Goal: Check status: Check status

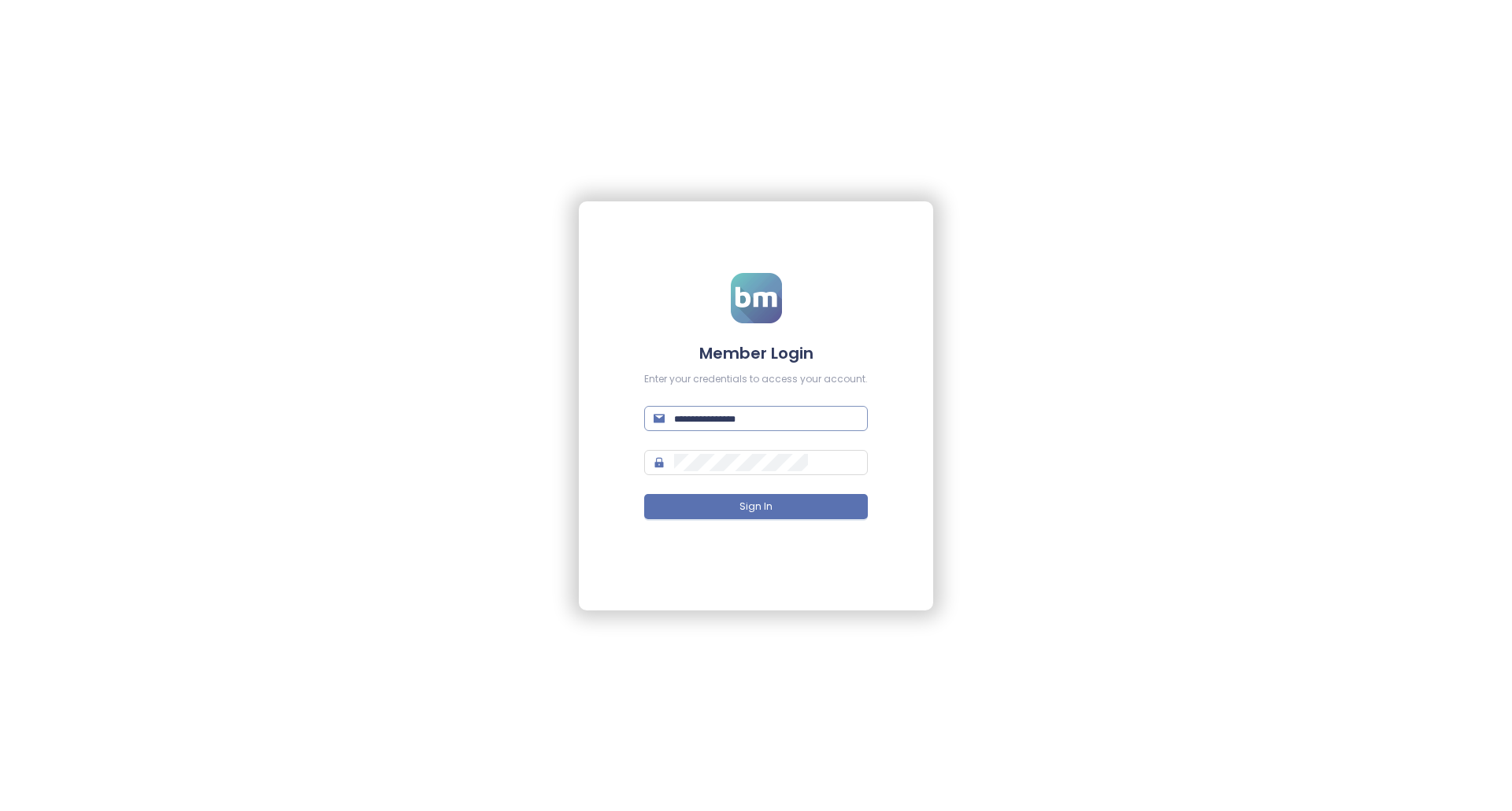
click at [758, 415] on input "text" at bounding box center [766, 418] width 184 height 17
paste input "**********"
type input "**********"
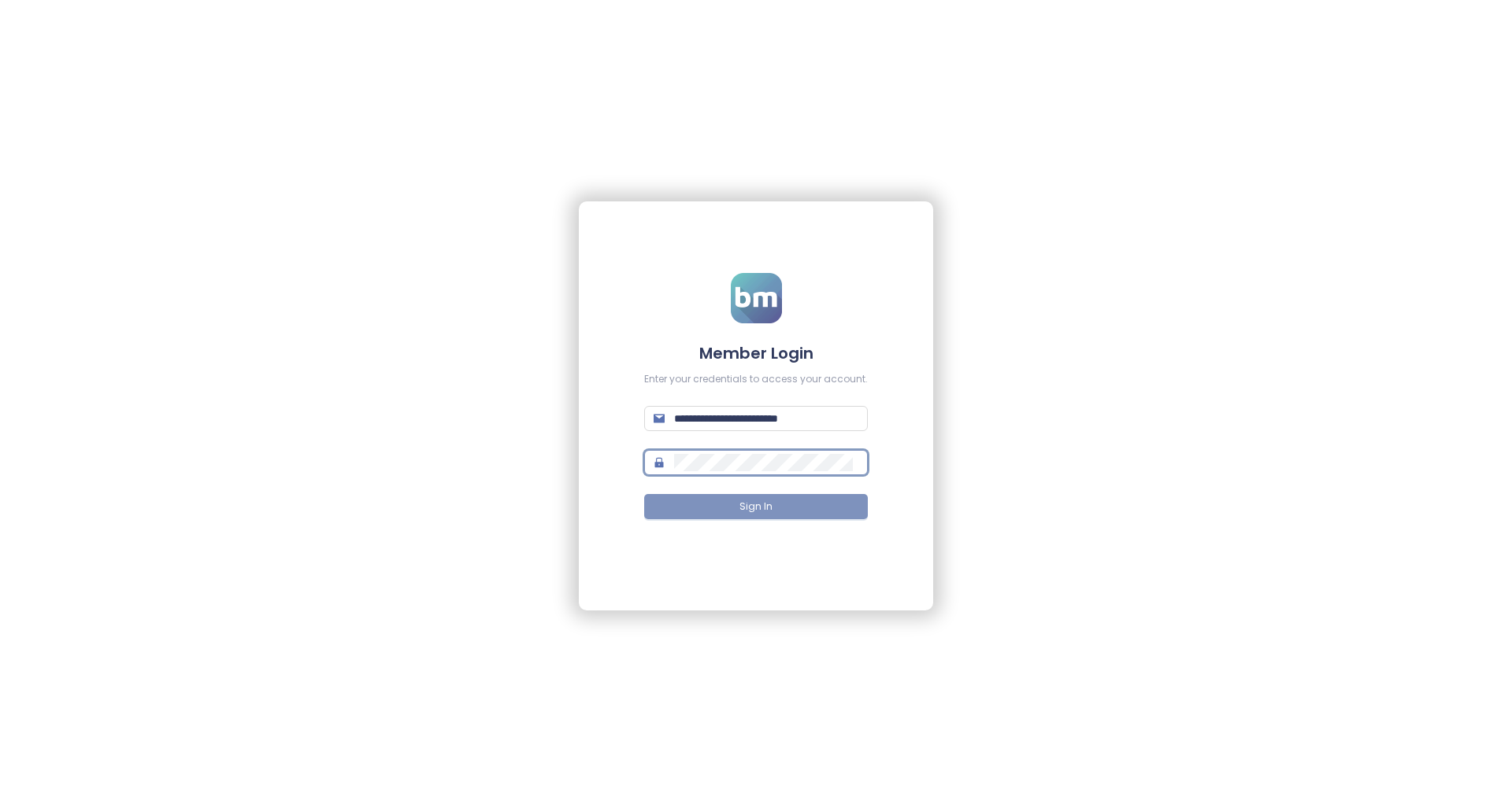
click at [712, 506] on button "Sign In" at bounding box center [756, 507] width 223 height 25
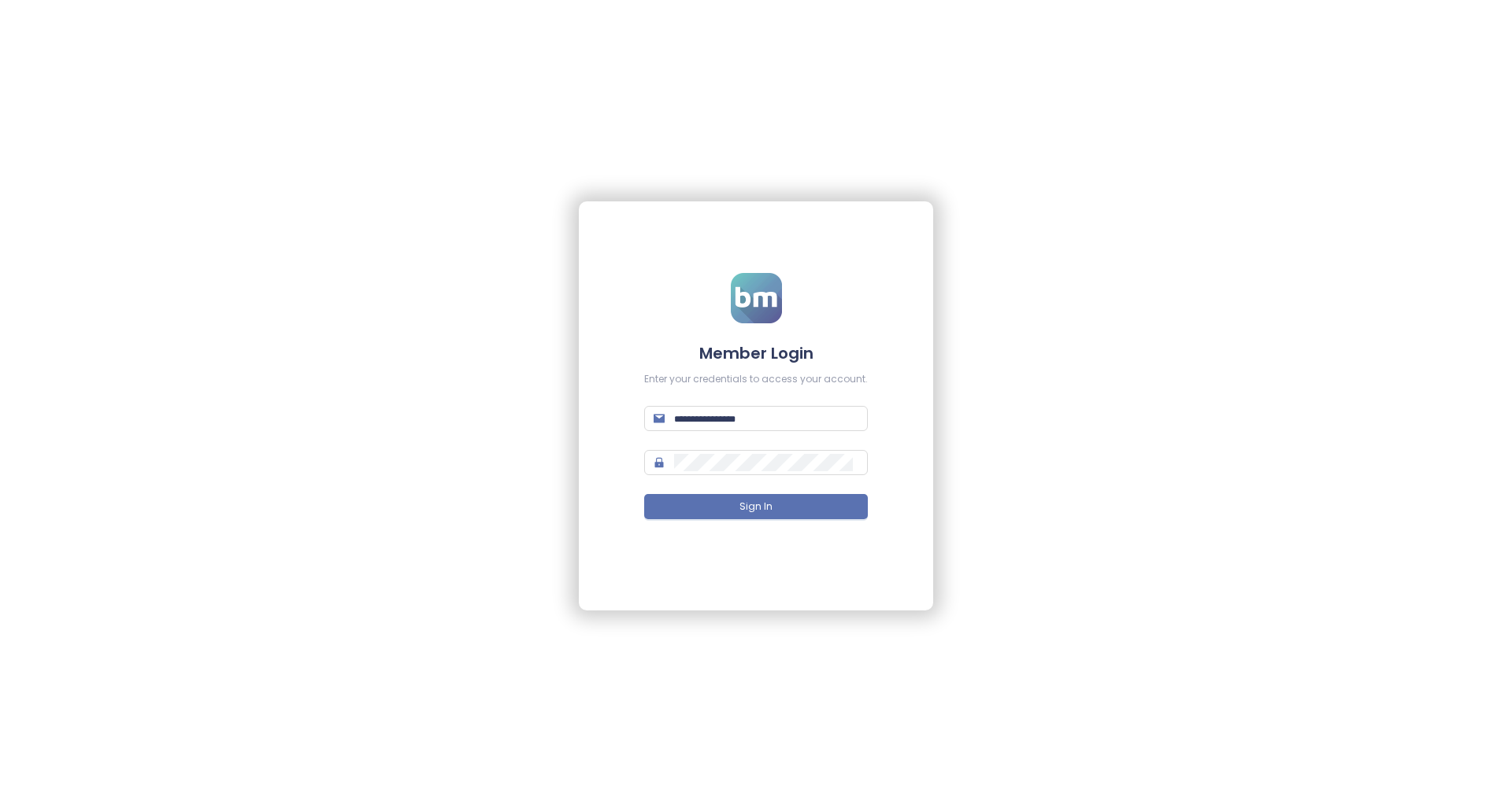
click at [989, 664] on div "Member Login Enter your credentials to access your account. Sign In" at bounding box center [756, 405] width 1512 height 811
click at [735, 427] on input "text" at bounding box center [766, 418] width 184 height 17
paste input "**********"
type input "**********"
click at [717, 508] on button "Sign In" at bounding box center [756, 507] width 223 height 25
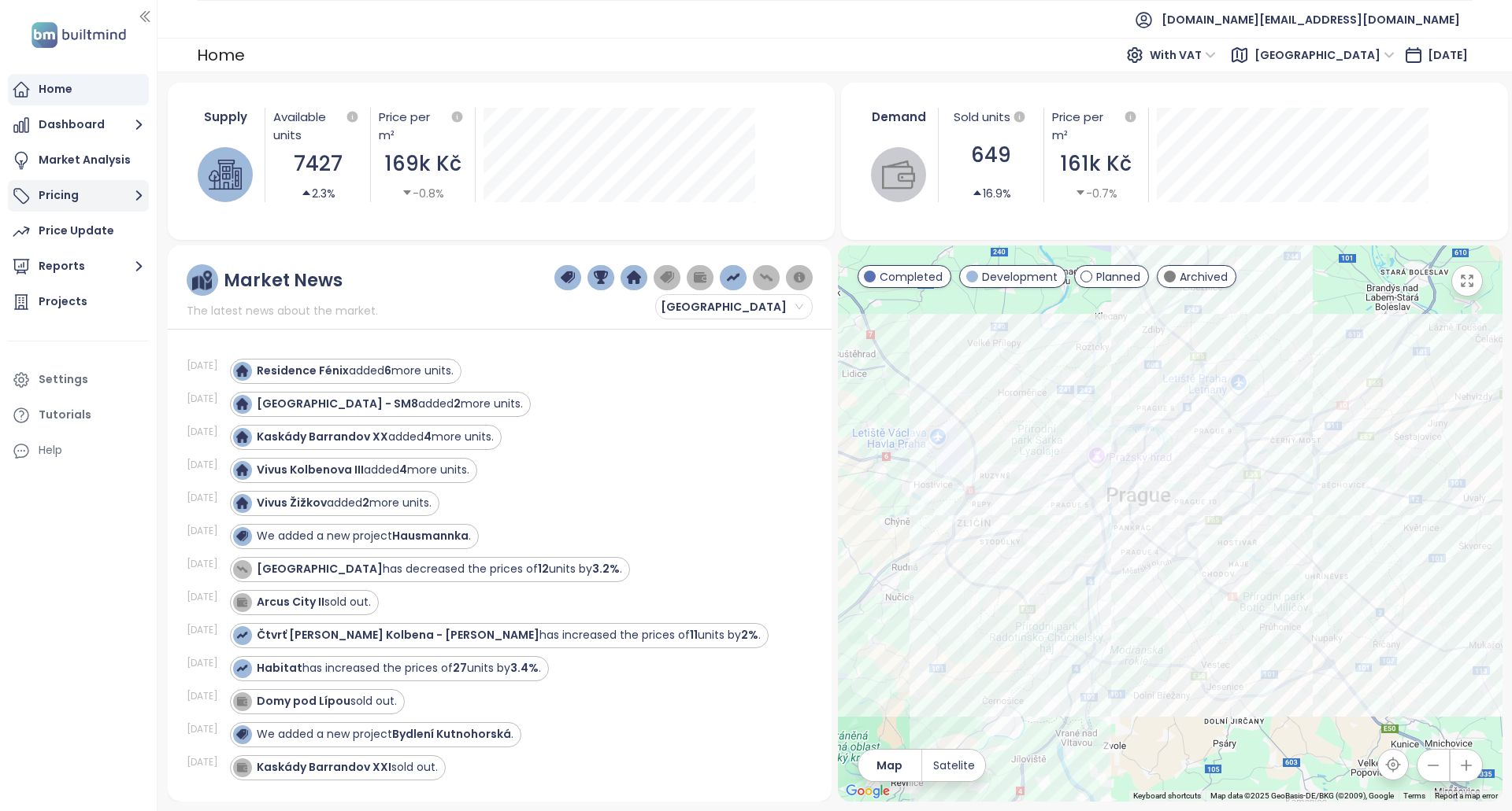
click at [74, 189] on button "Pricing" at bounding box center [79, 196] width 141 height 31
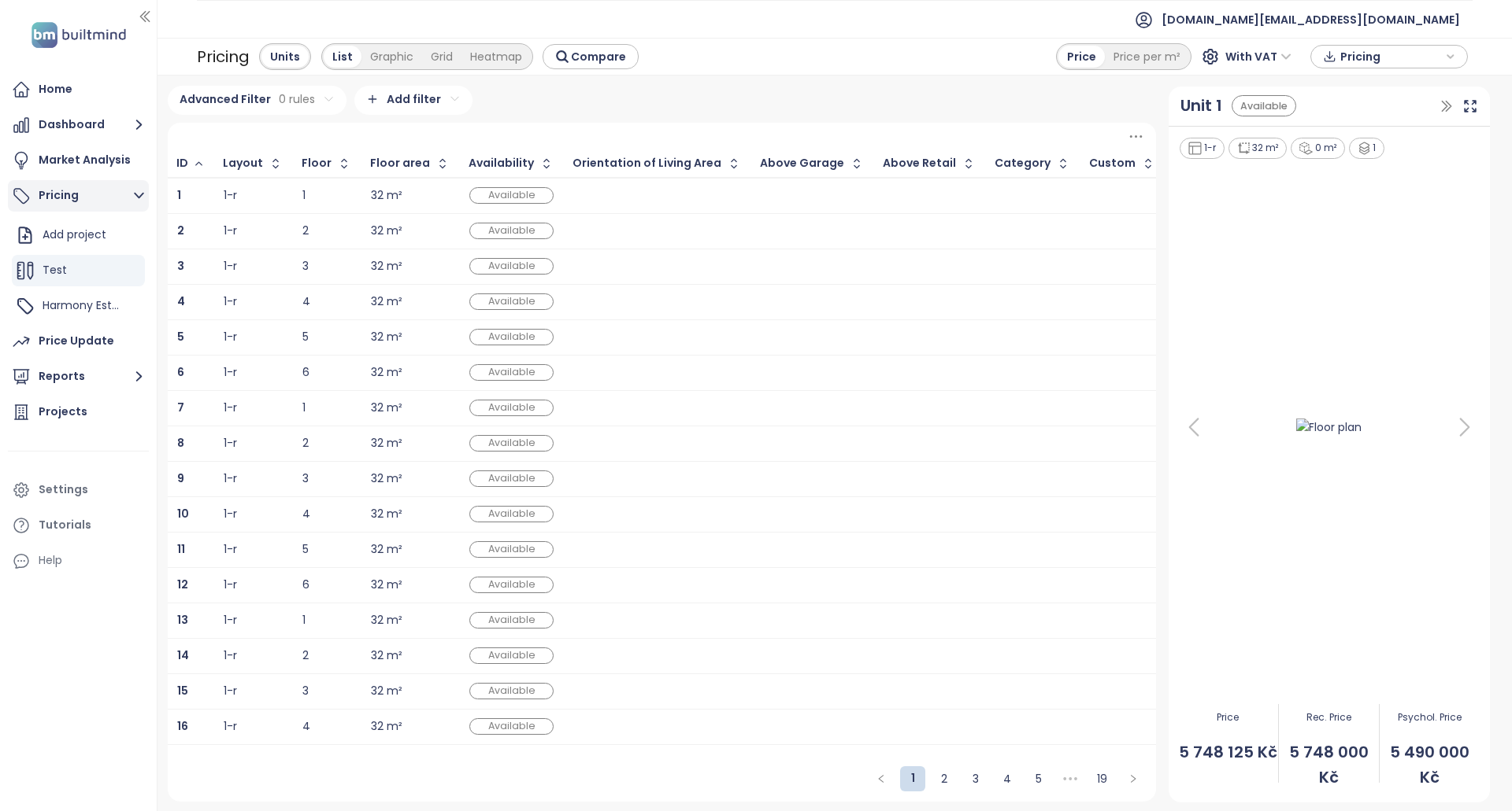
click at [72, 200] on button "Pricing" at bounding box center [79, 196] width 141 height 31
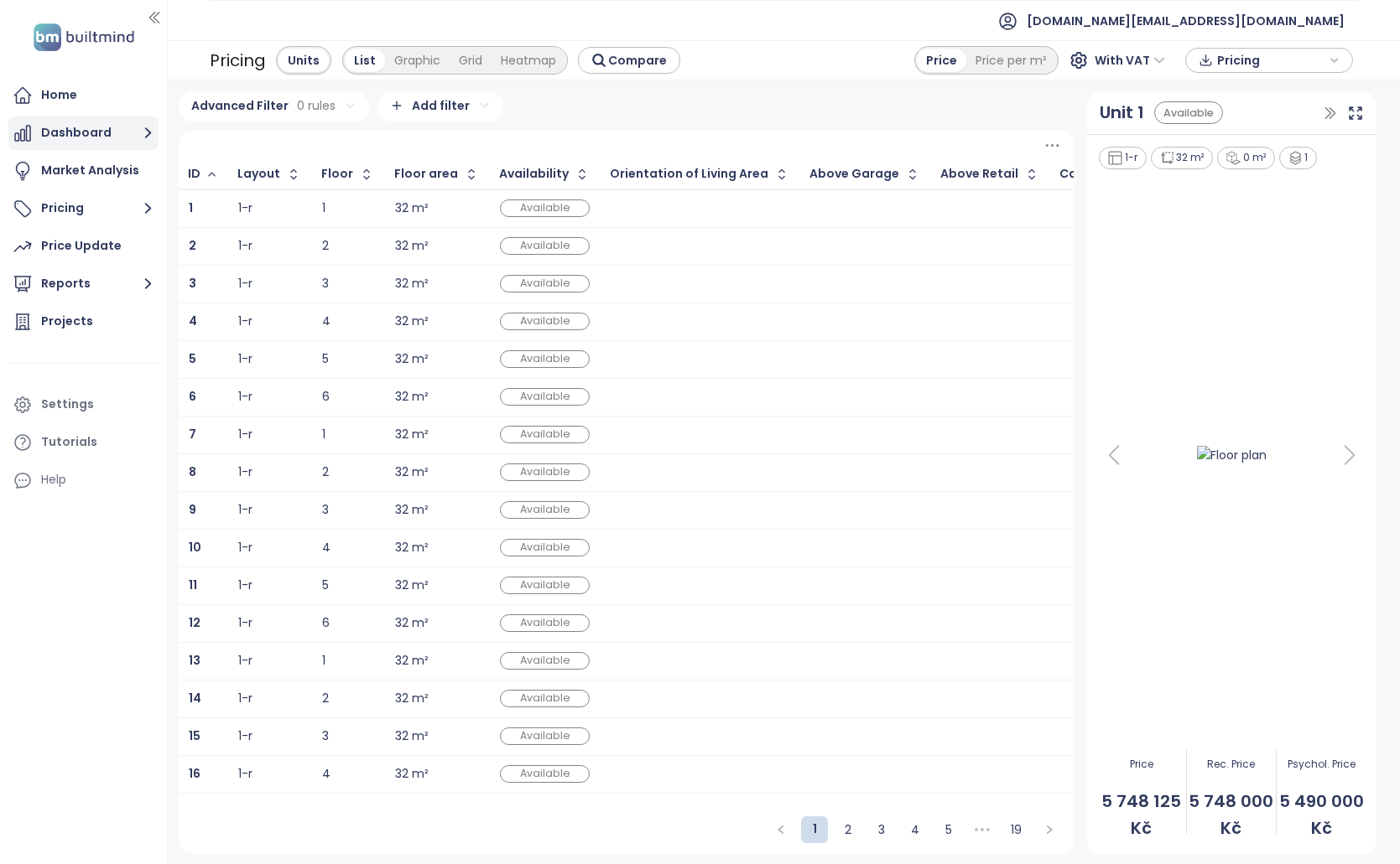
click at [119, 135] on button "Dashboard" at bounding box center [84, 133] width 150 height 33
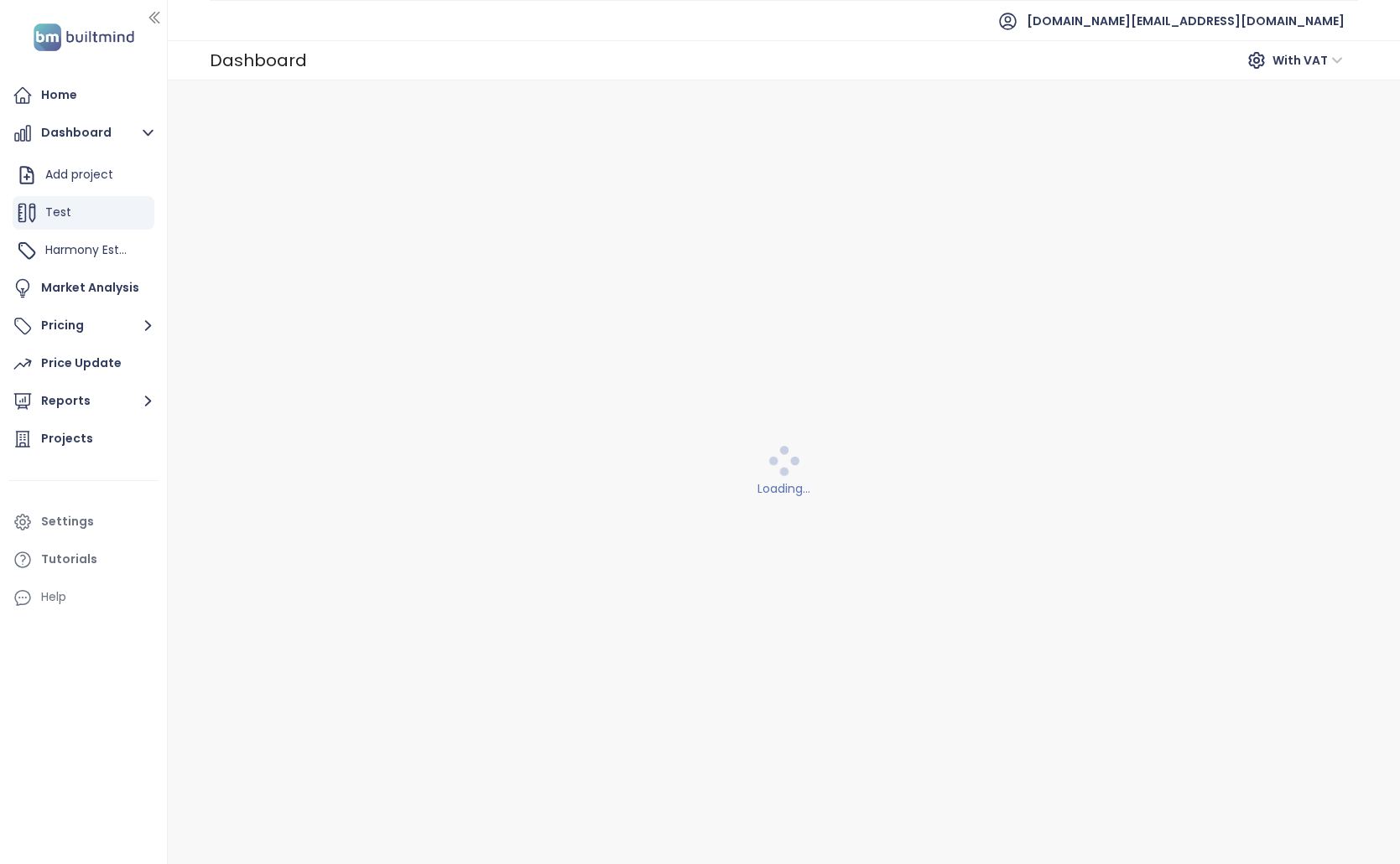
click at [84, 258] on span "Harmony Estates" at bounding box center [94, 249] width 100 height 17
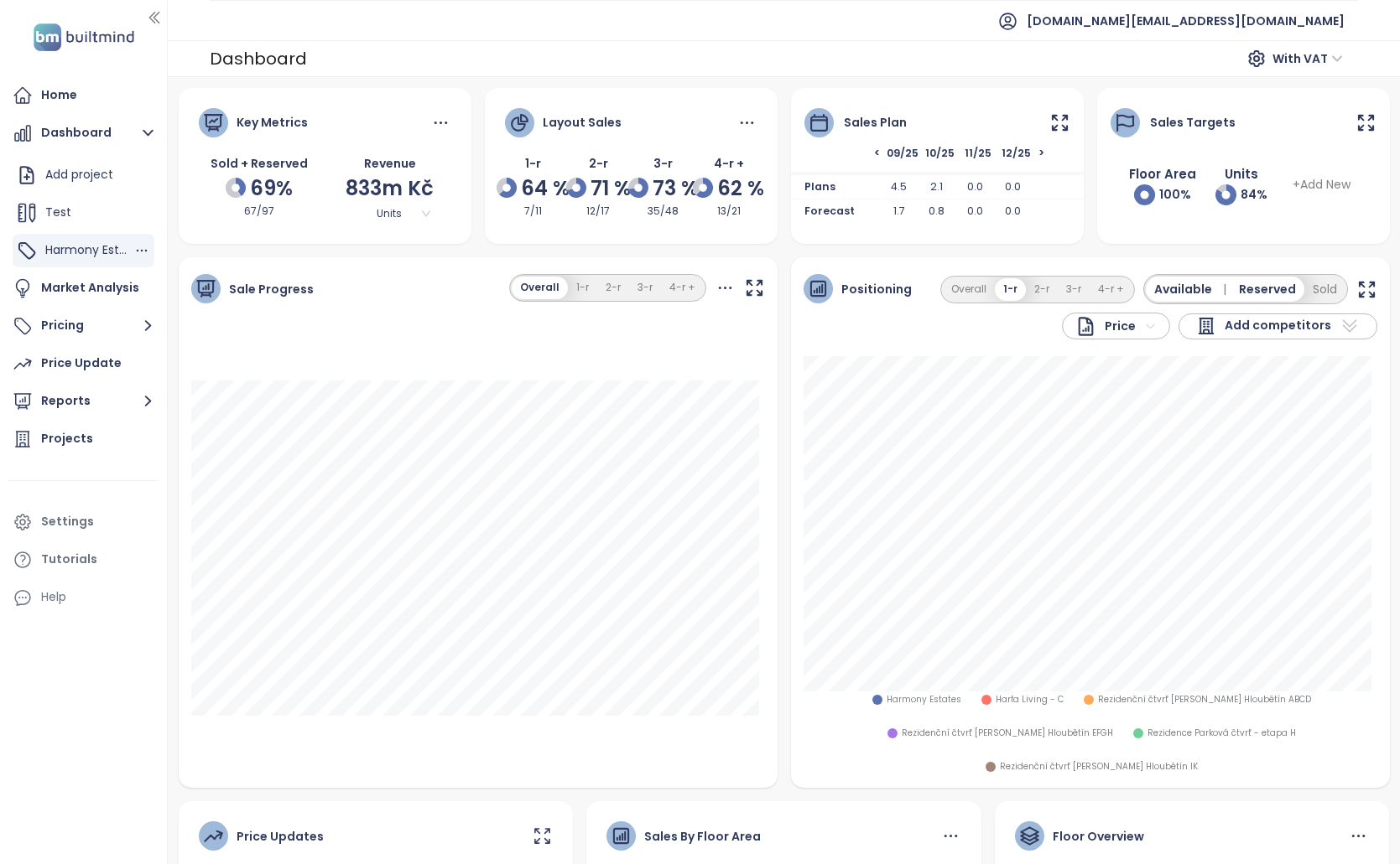
click at [98, 254] on span "Harmony Estates" at bounding box center [94, 249] width 100 height 17
click at [70, 218] on div "Test" at bounding box center [83, 213] width 142 height 33
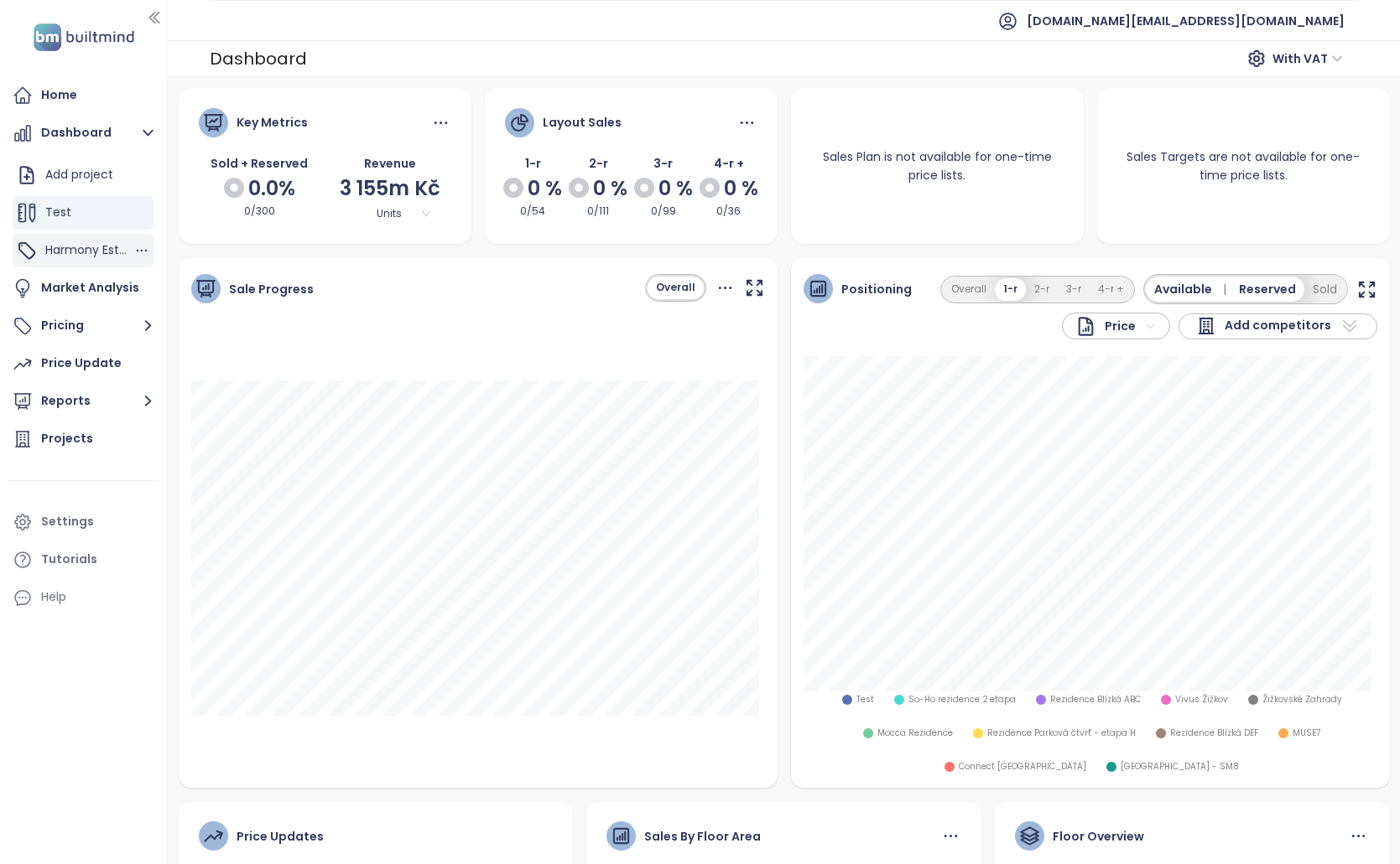
click at [66, 250] on span "Harmony Estates" at bounding box center [94, 249] width 100 height 17
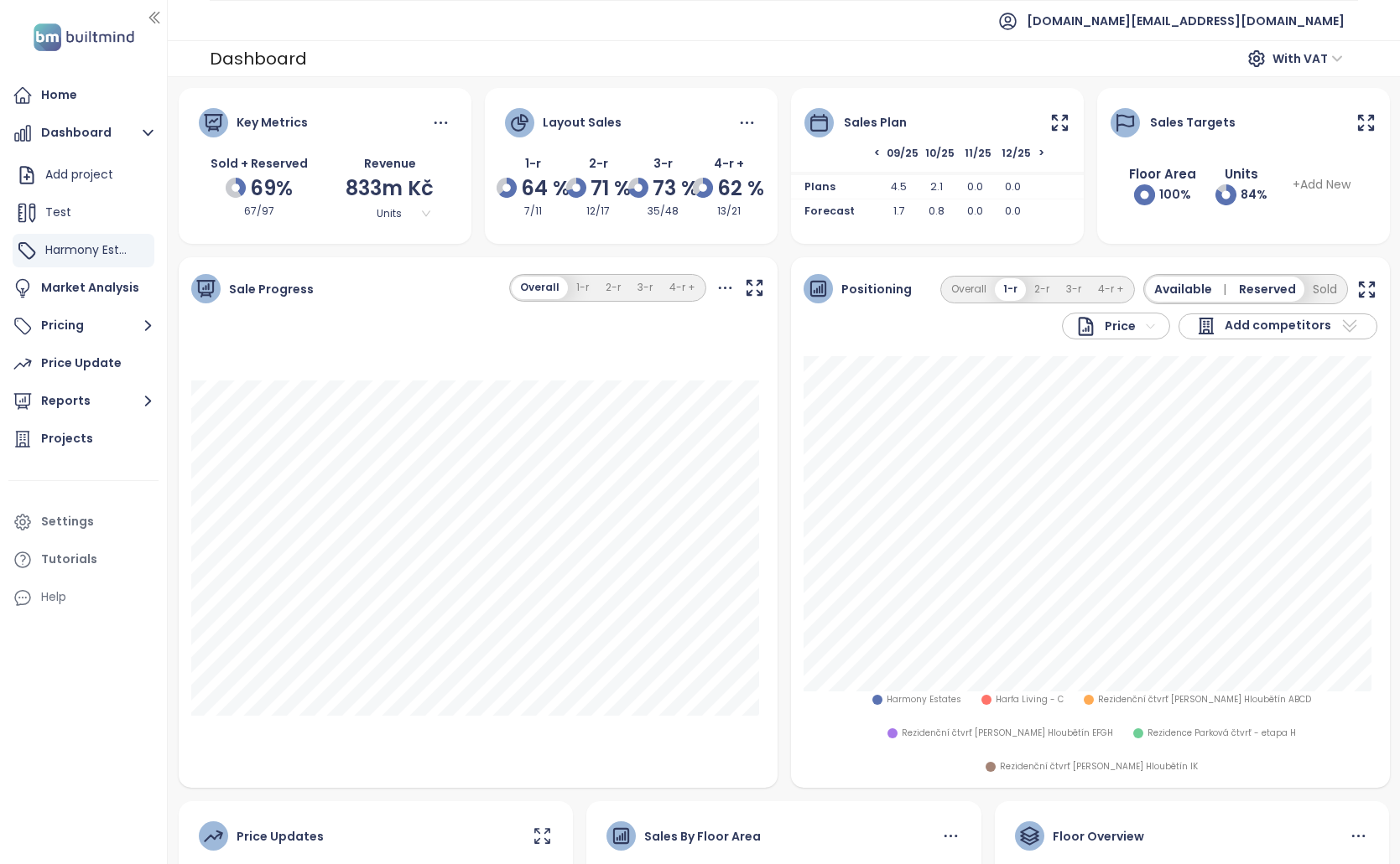
click at [561, 291] on button "Overall" at bounding box center [540, 288] width 56 height 23
click at [570, 289] on button "1-r" at bounding box center [581, 288] width 29 height 23
click at [544, 288] on button "Overall" at bounding box center [540, 288] width 52 height 23
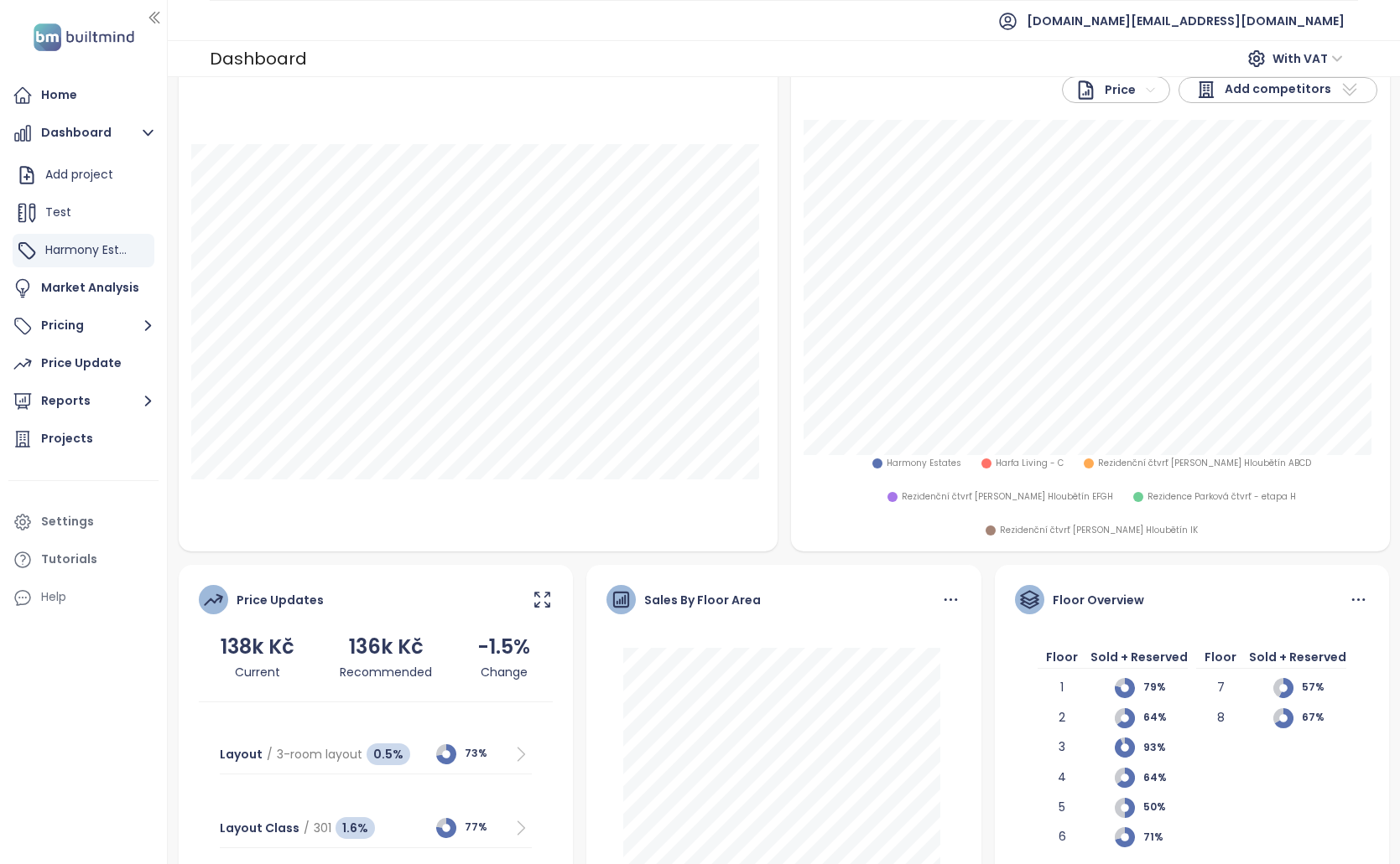
scroll to position [252, 0]
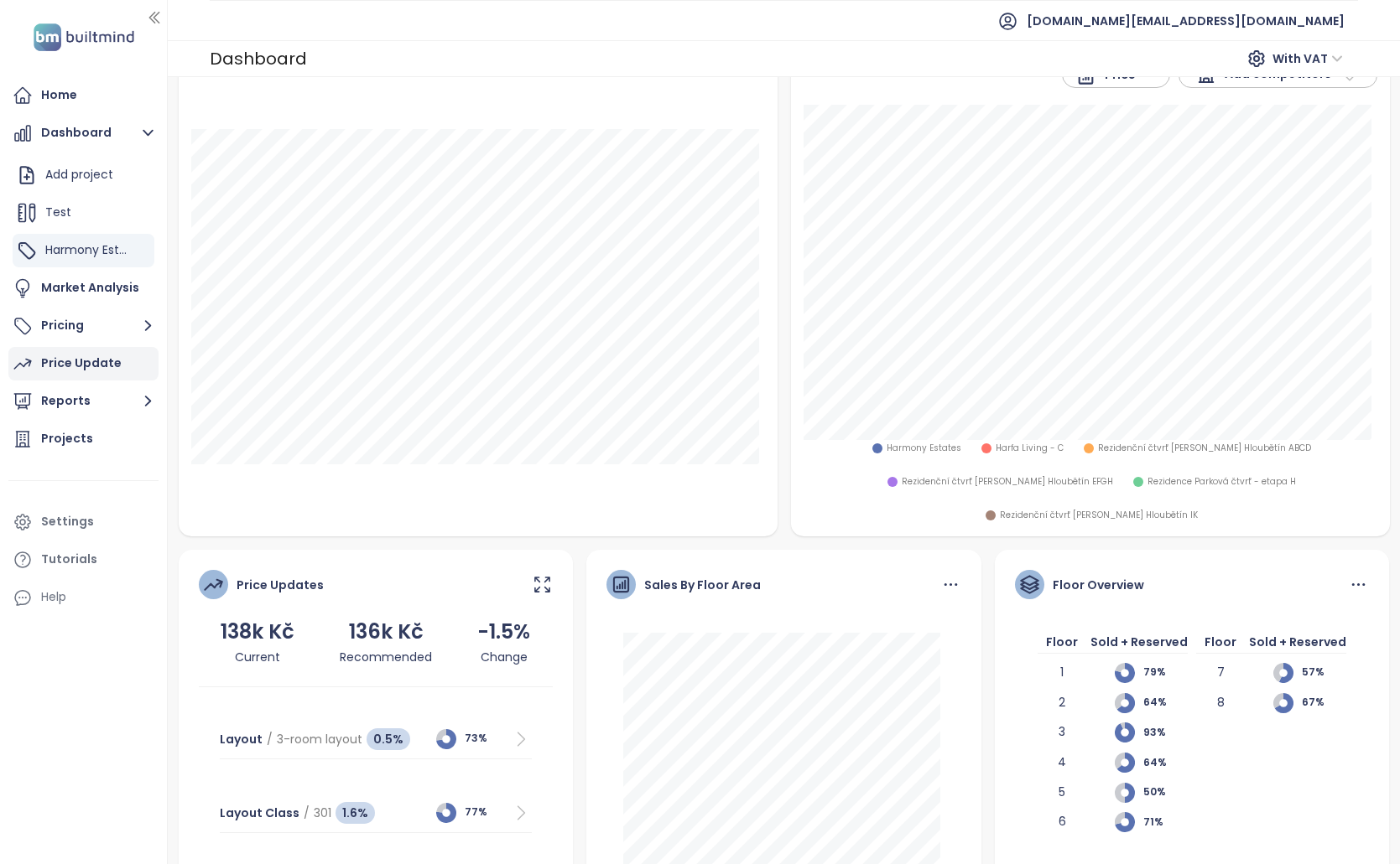
click at [117, 363] on div "Price Update" at bounding box center [84, 364] width 150 height 33
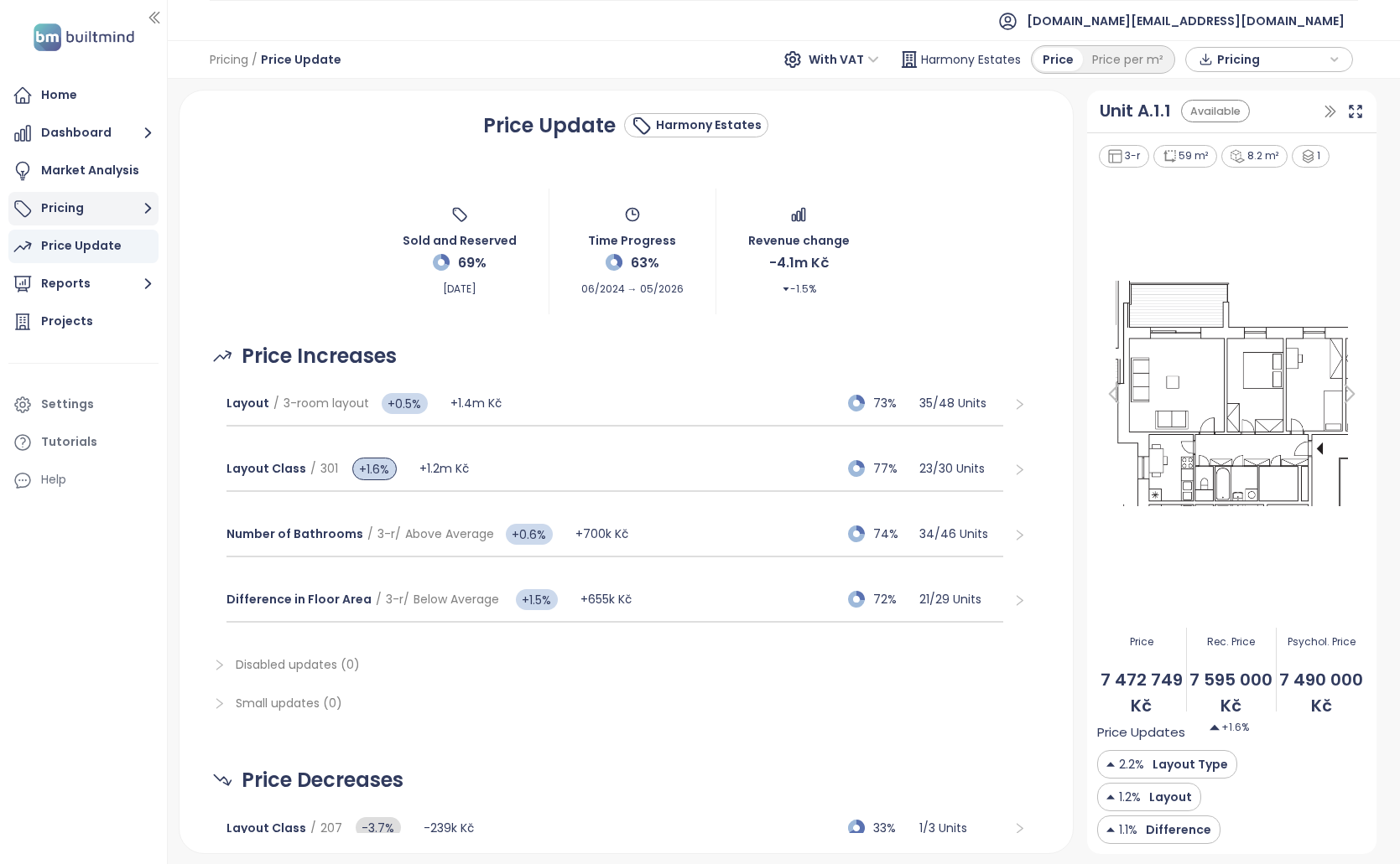
click at [100, 218] on button "Pricing" at bounding box center [84, 209] width 150 height 33
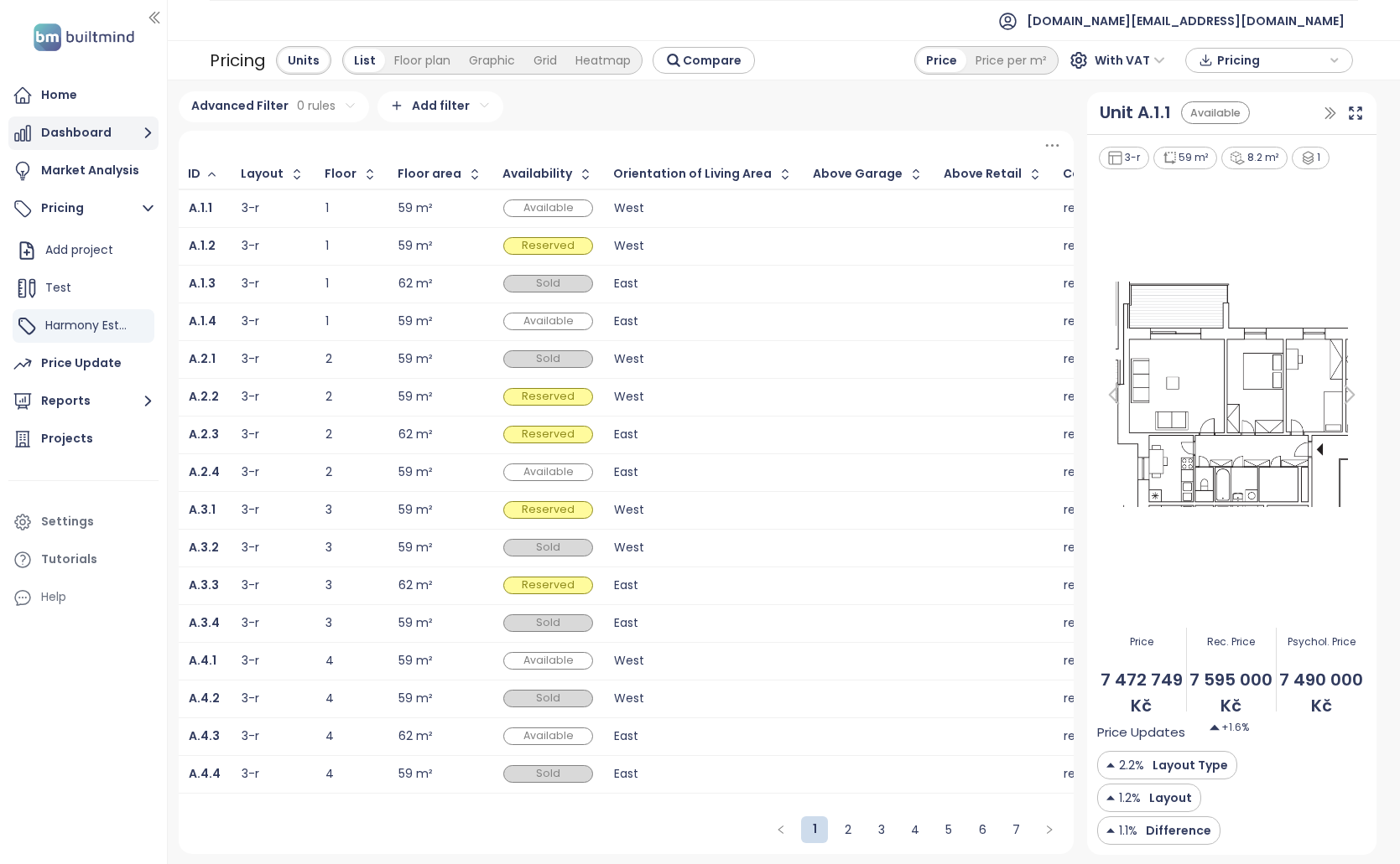
click at [105, 131] on button "Dashboard" at bounding box center [84, 133] width 150 height 33
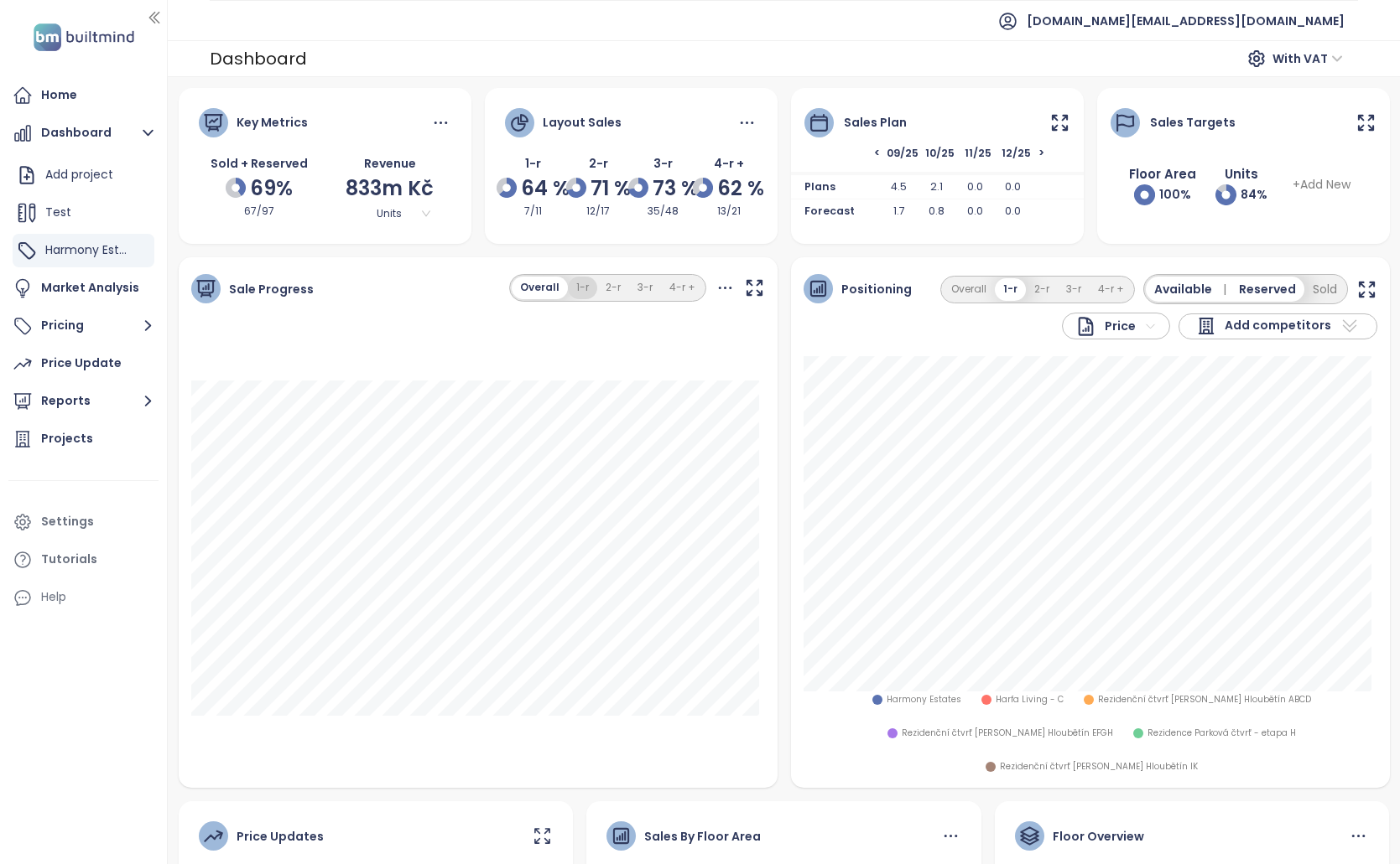
click at [577, 277] on button "1-r" at bounding box center [581, 288] width 29 height 23
click at [519, 291] on button "Overall" at bounding box center [540, 288] width 52 height 23
click at [597, 288] on button "2-r" at bounding box center [613, 288] width 32 height 23
click at [634, 286] on button "3-r" at bounding box center [645, 288] width 32 height 23
click at [666, 292] on button "4-r +" at bounding box center [682, 288] width 43 height 23
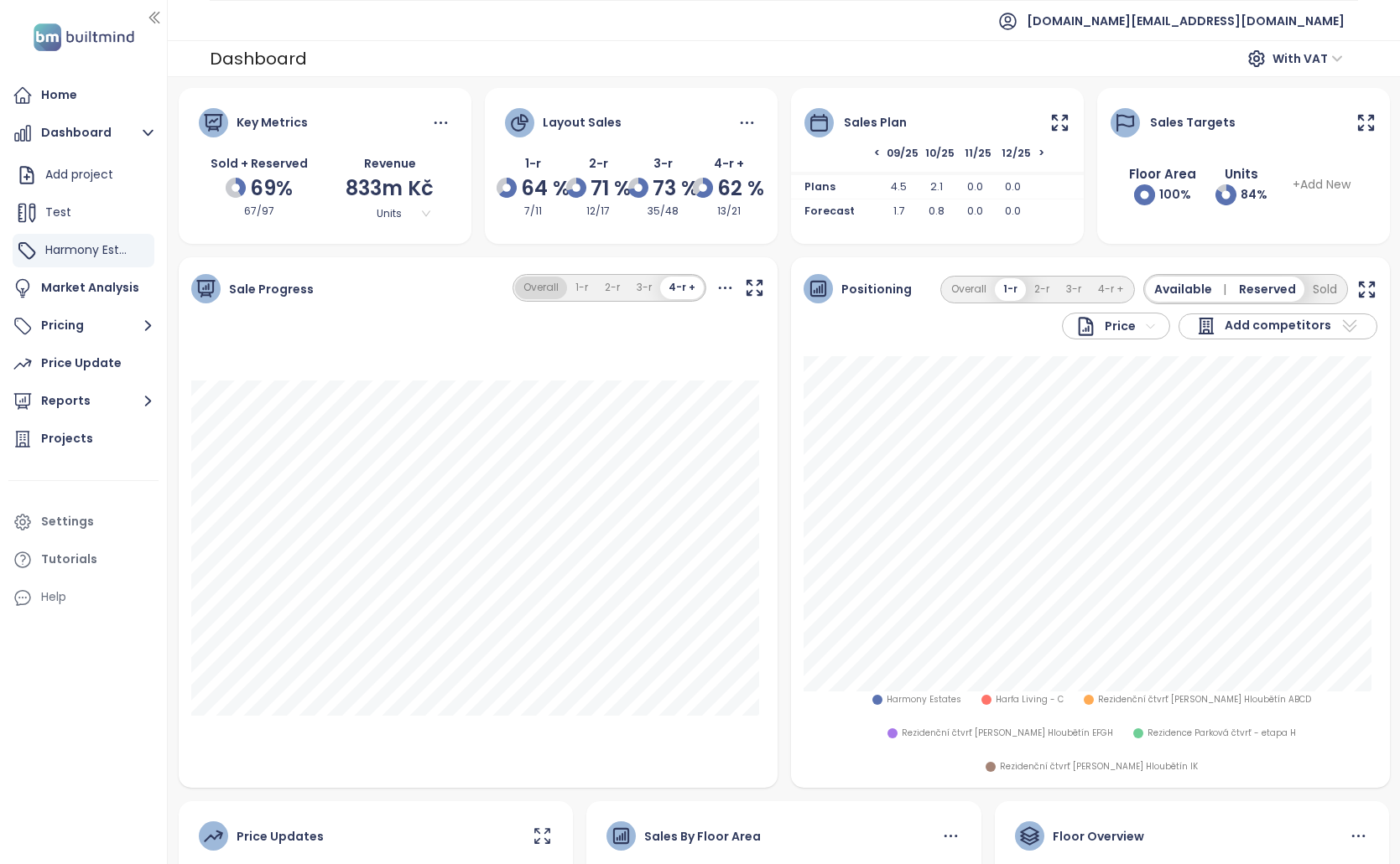
click at [537, 289] on button "Overall" at bounding box center [541, 288] width 52 height 23
click at [1049, 127] on icon at bounding box center [1060, 123] width 21 height 21
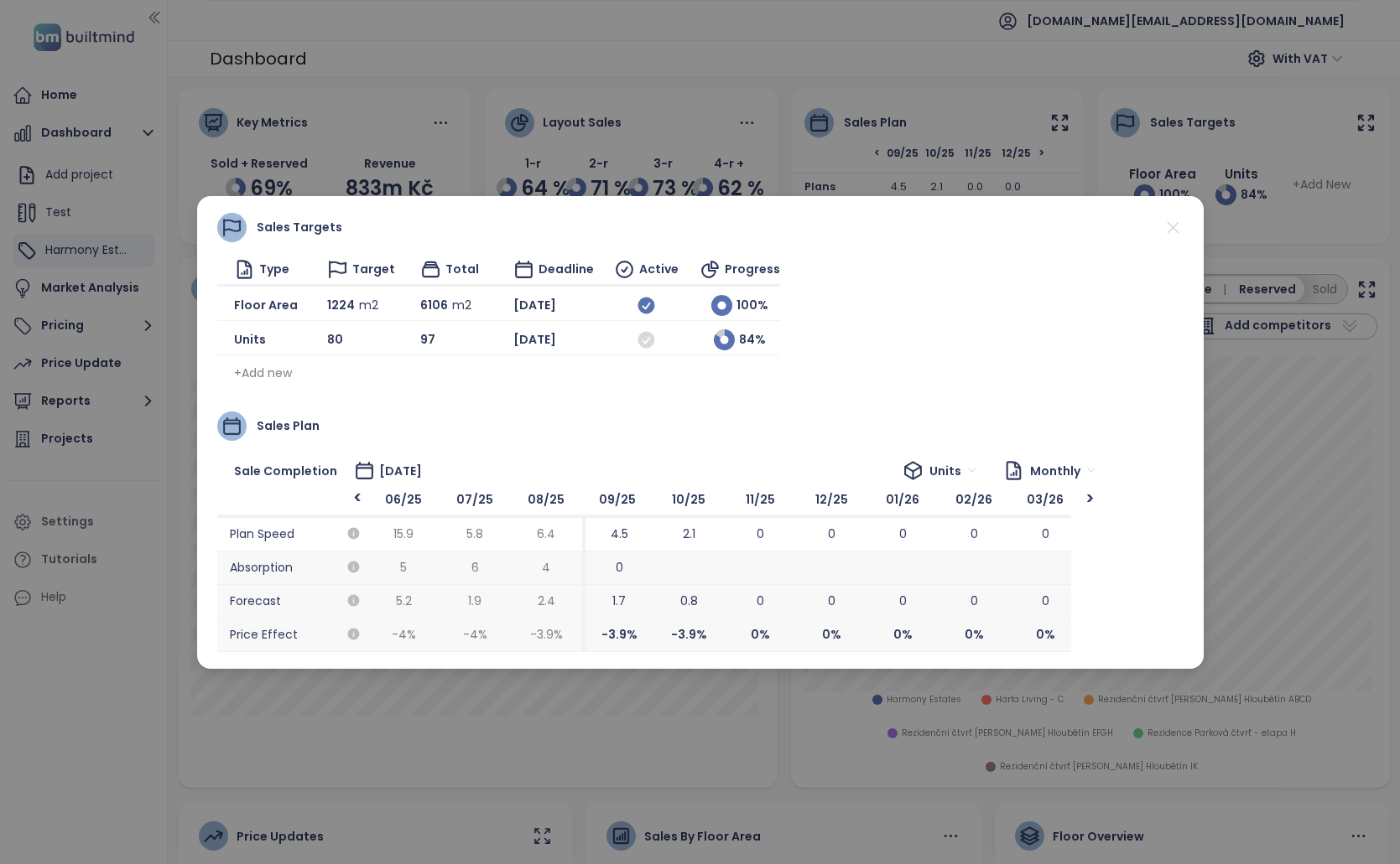
click at [1174, 220] on icon at bounding box center [1173, 228] width 21 height 21
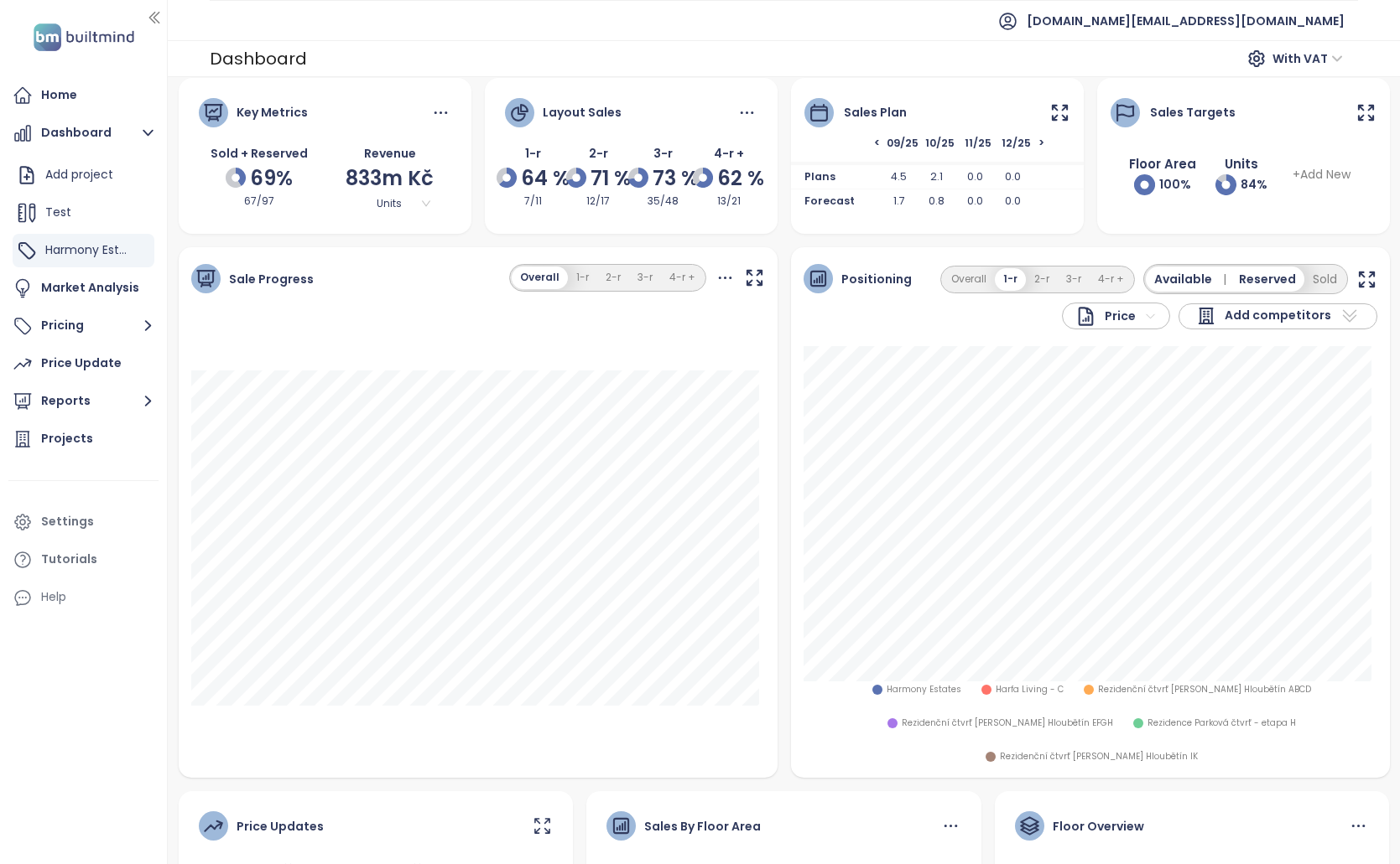
scroll to position [0, 0]
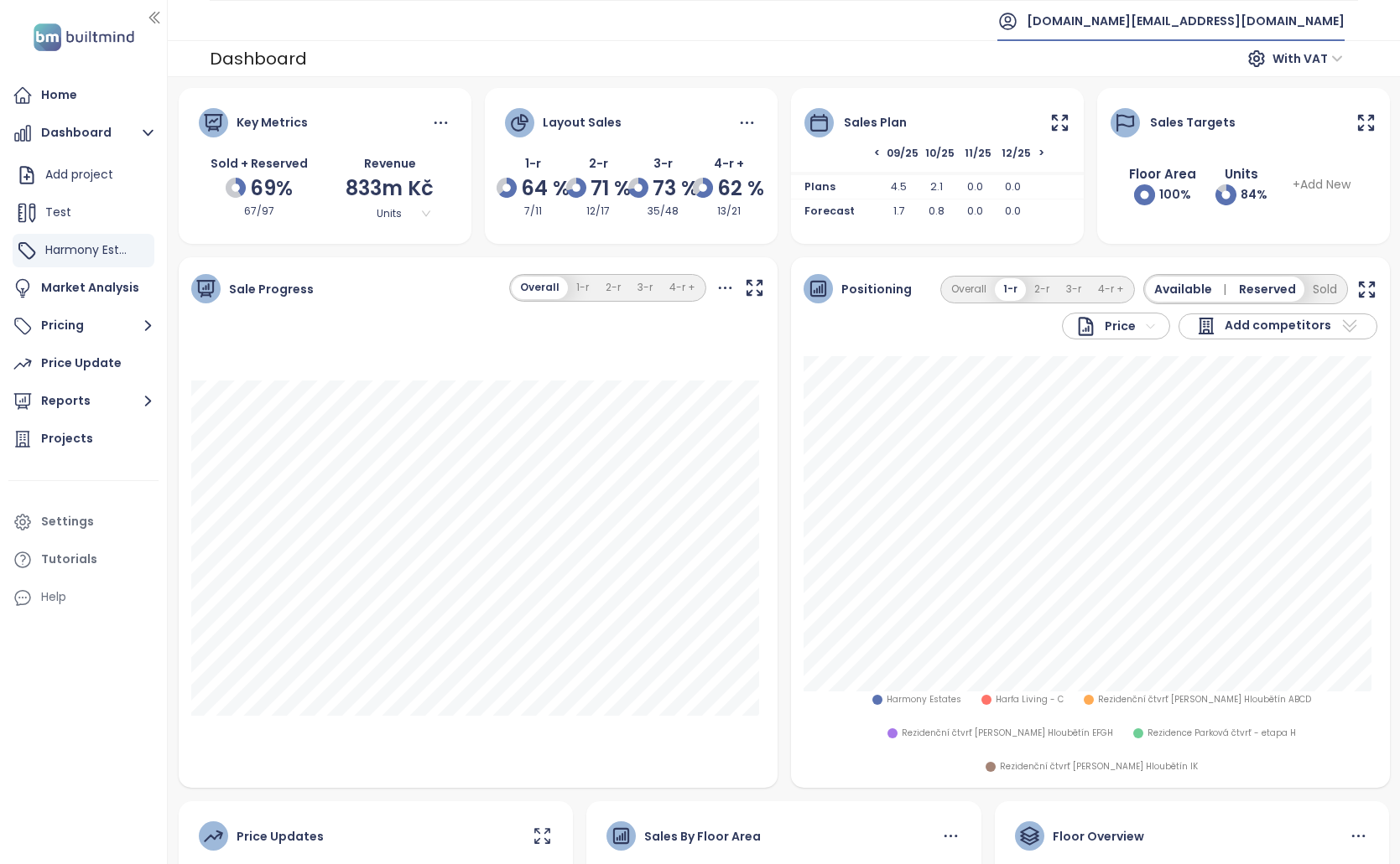
drag, startPoint x: 1188, startPoint y: 24, endPoint x: 1193, endPoint y: 33, distance: 10.3
click at [1188, 25] on span "[DOMAIN_NAME][EMAIL_ADDRESS][DOMAIN_NAME]" at bounding box center [1185, 21] width 318 height 41
click at [585, 286] on button "1-r" at bounding box center [581, 288] width 29 height 23
click at [518, 291] on button "Overall" at bounding box center [540, 288] width 52 height 23
click at [573, 287] on button "1-r" at bounding box center [581, 288] width 29 height 23
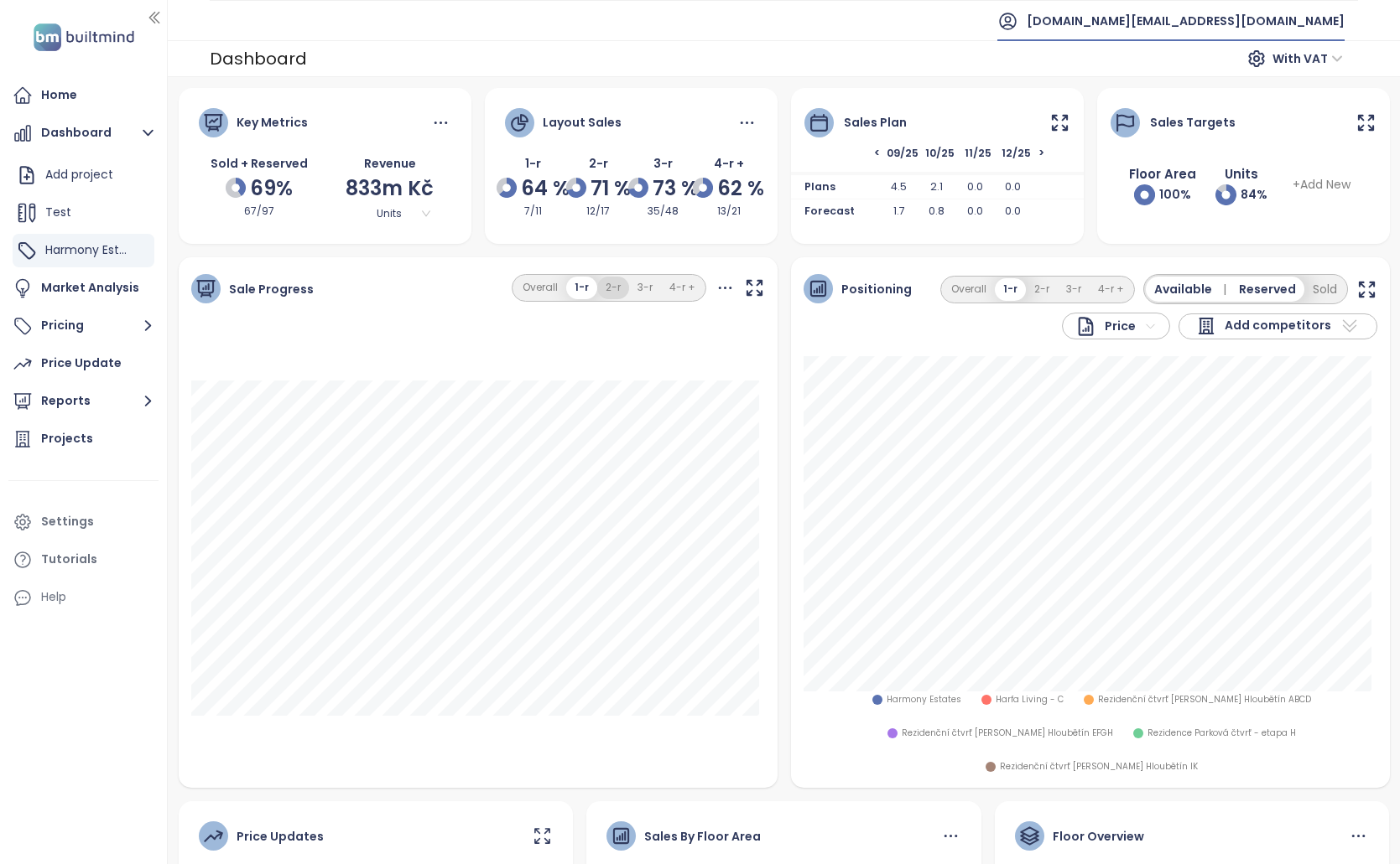
click at [597, 288] on button "2-r" at bounding box center [613, 288] width 32 height 23
click at [648, 284] on button "3-r" at bounding box center [645, 288] width 32 height 23
click at [690, 284] on button "4-r +" at bounding box center [682, 288] width 43 height 23
click at [552, 286] on button "Overall" at bounding box center [541, 288] width 52 height 23
